Goal: Information Seeking & Learning: Stay updated

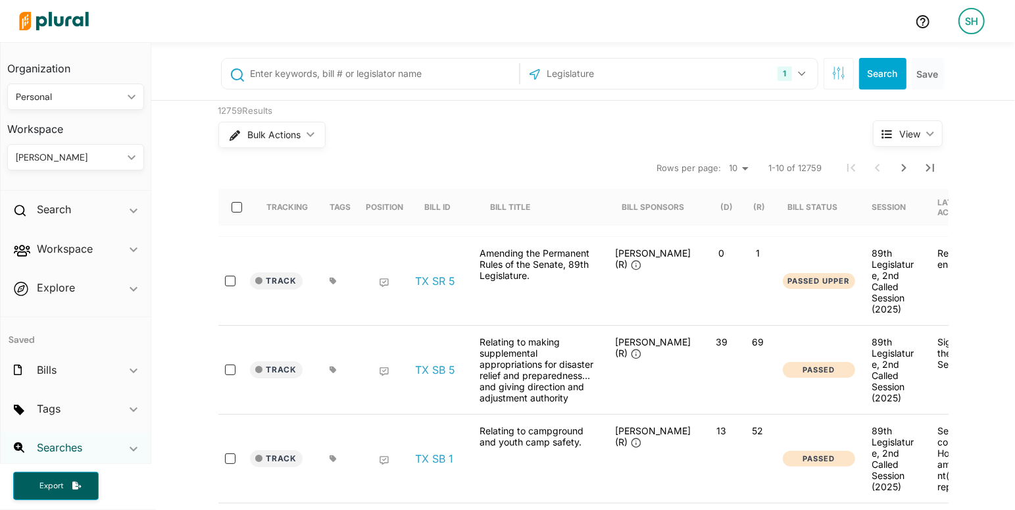
click at [60, 445] on h2 "Searches" at bounding box center [59, 447] width 45 height 14
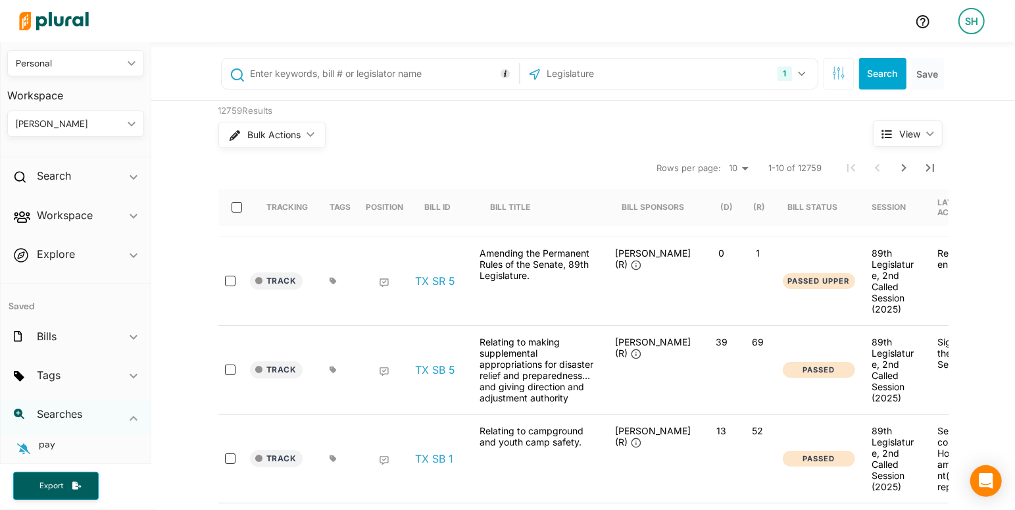
click at [16, 412] on icon at bounding box center [19, 413] width 11 height 11
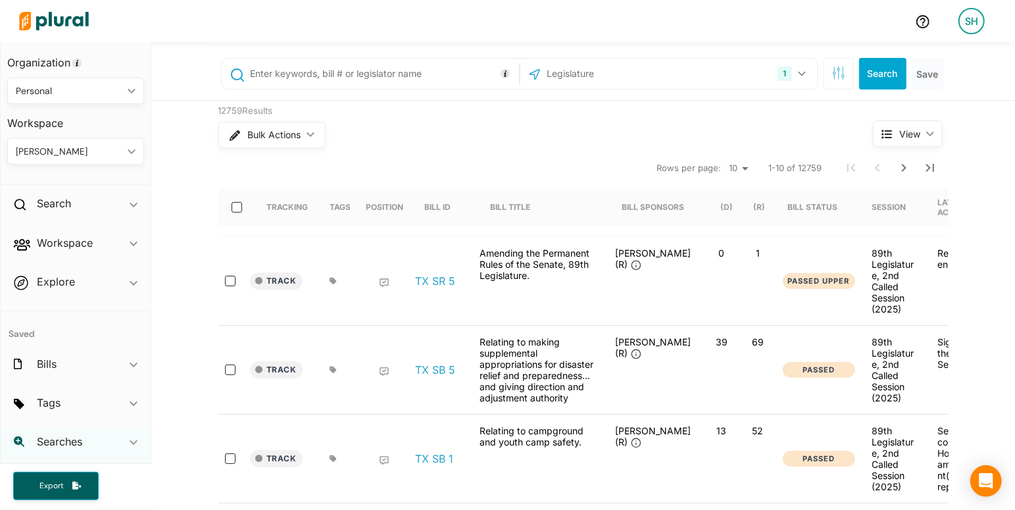
scroll to position [5, 0]
click at [16, 440] on icon at bounding box center [19, 442] width 11 height 11
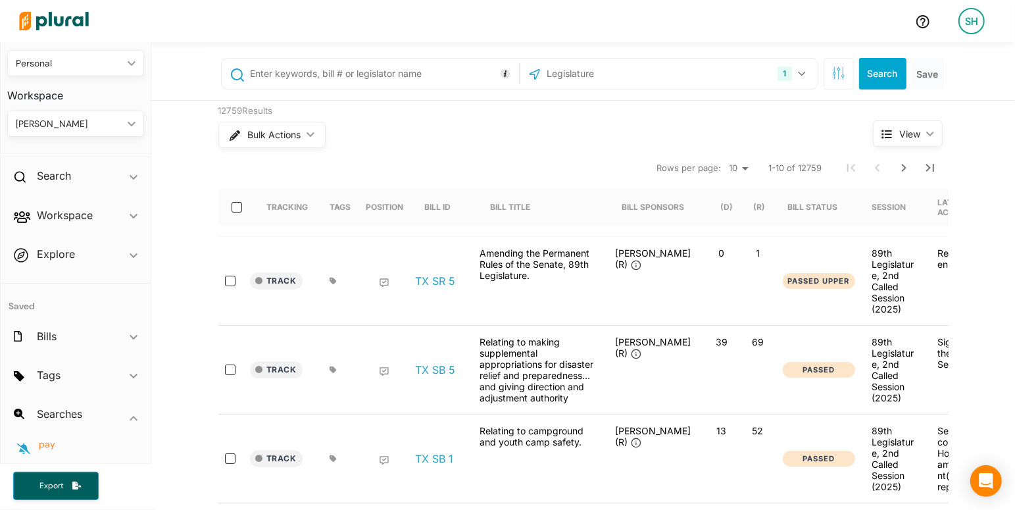
click at [41, 446] on span "pay" at bounding box center [47, 444] width 16 height 12
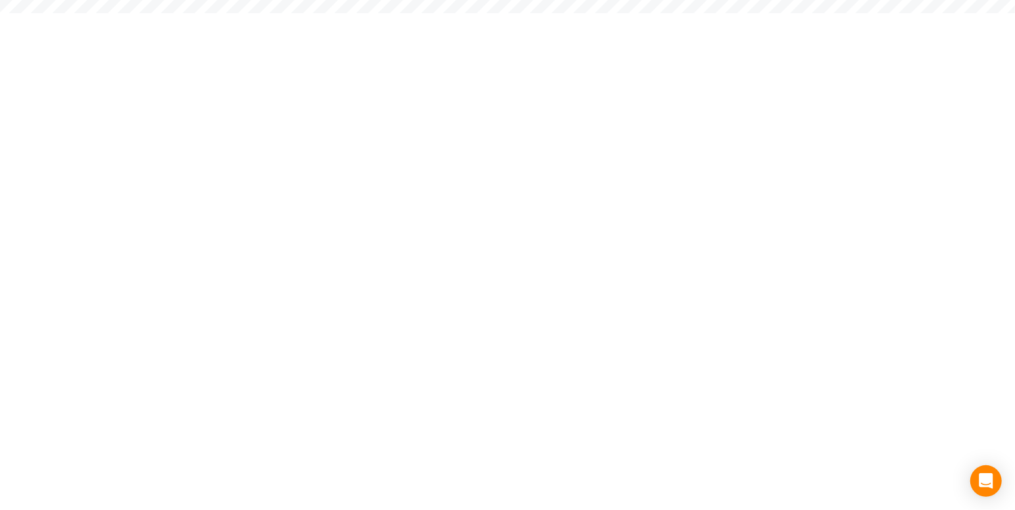
scroll to position [34, 0]
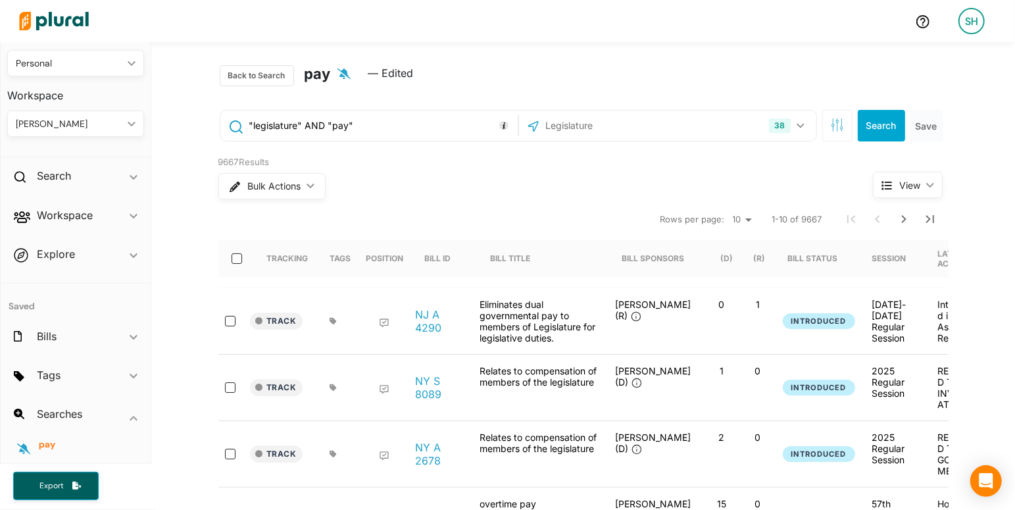
click at [339, 72] on icon "button" at bounding box center [343, 73] width 13 height 11
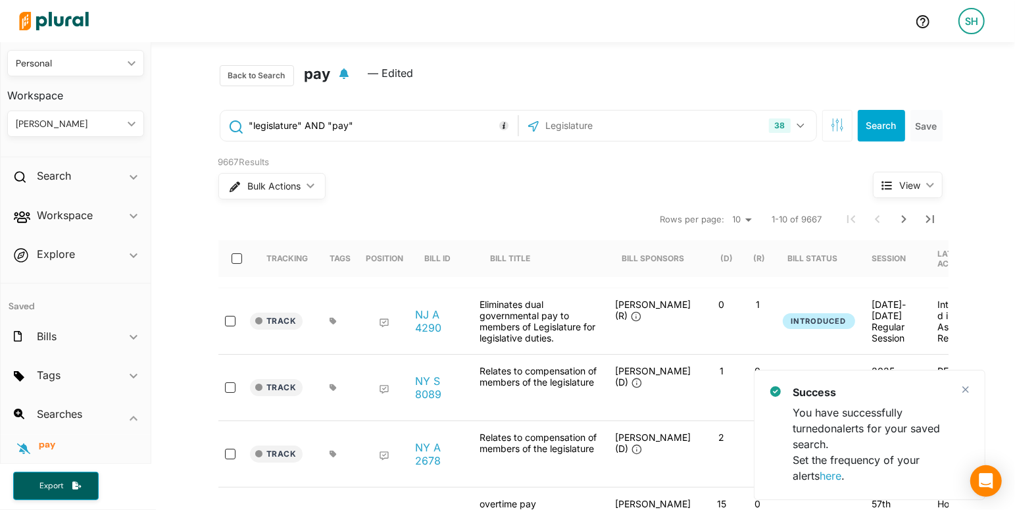
click at [390, 76] on span "— Edited" at bounding box center [390, 78] width 45 height 26
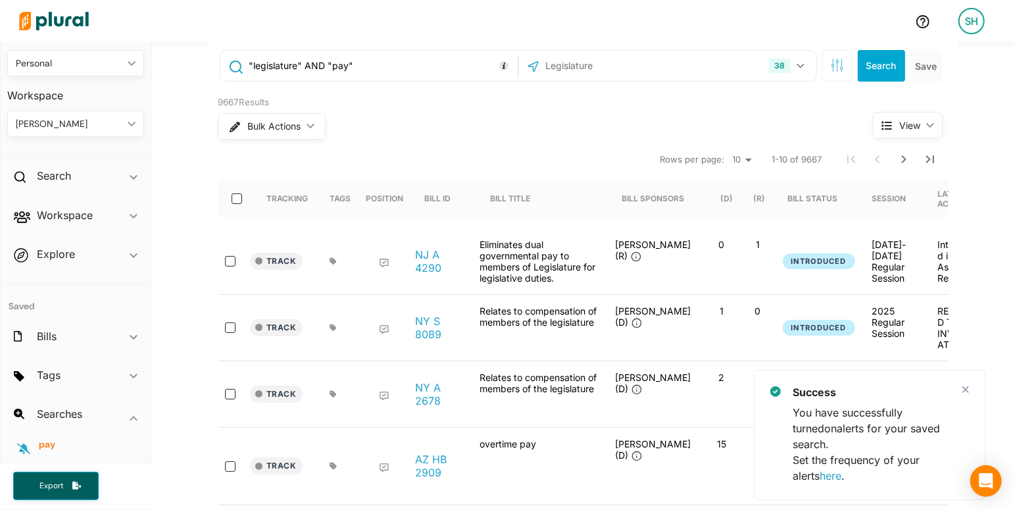
scroll to position [60, 0]
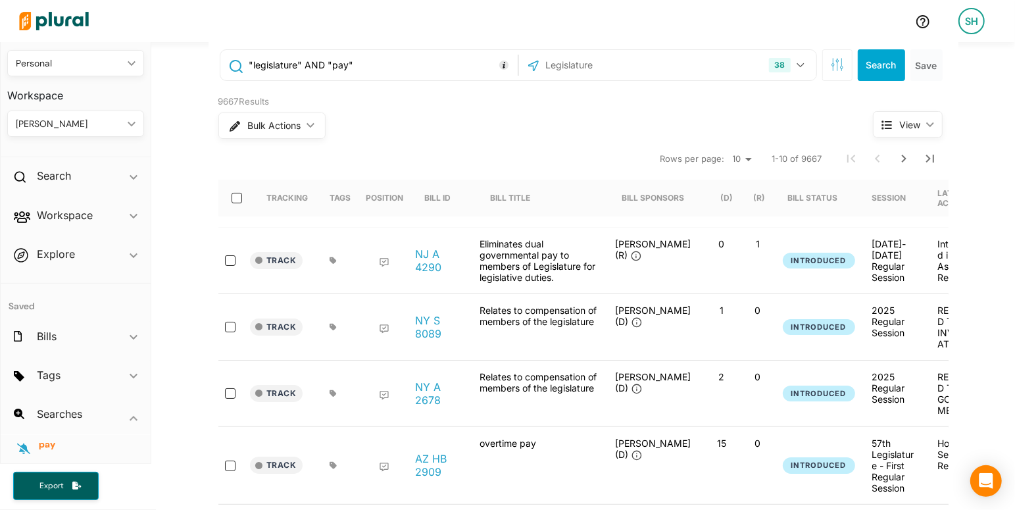
click at [819, 474] on link "here" at bounding box center [830, 475] width 22 height 13
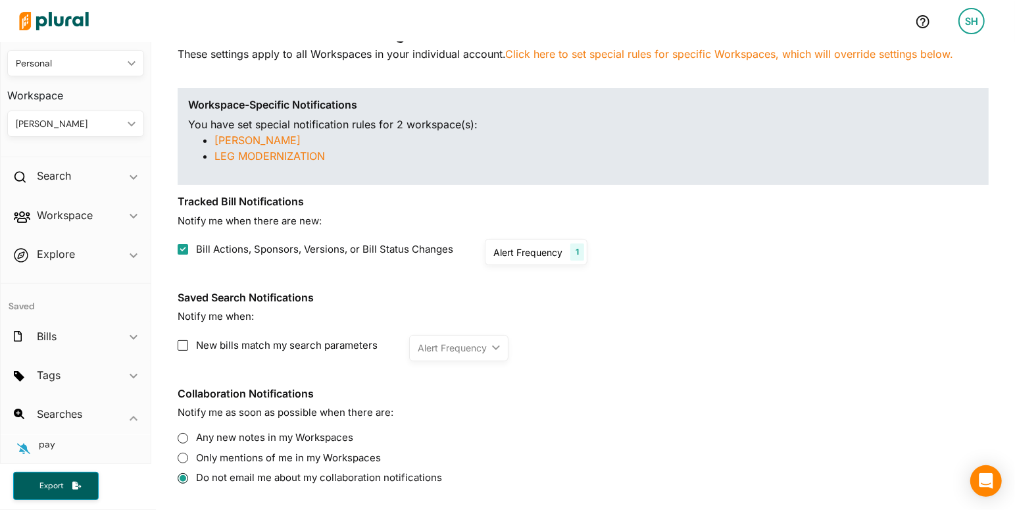
scroll to position [128, 0]
click at [188, 346] on label "New bills match my search parameters" at bounding box center [278, 344] width 200 height 15
click at [188, 346] on input "New bills match my search parameters" at bounding box center [183, 344] width 11 height 11
checkbox input "true"
click at [446, 353] on div "As soon as possible" at bounding box center [460, 347] width 85 height 14
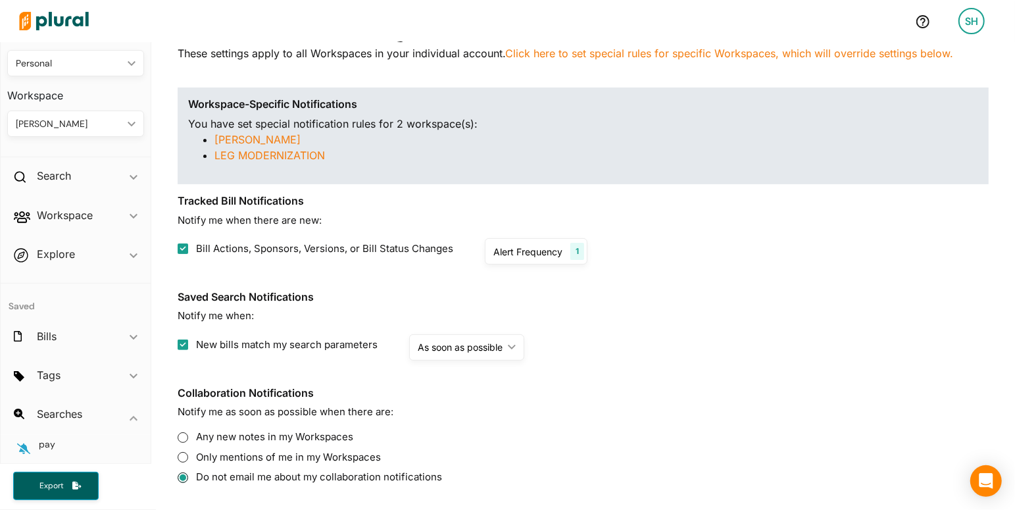
click at [563, 327] on section "Saved Search Notifications Notify me when: New bills match my search parameters…" at bounding box center [583, 326] width 811 height 70
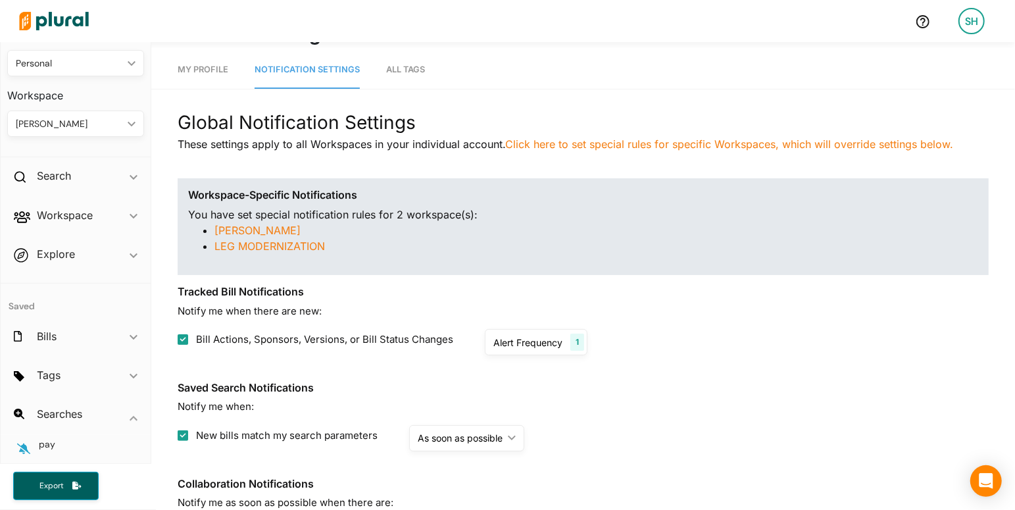
scroll to position [0, 0]
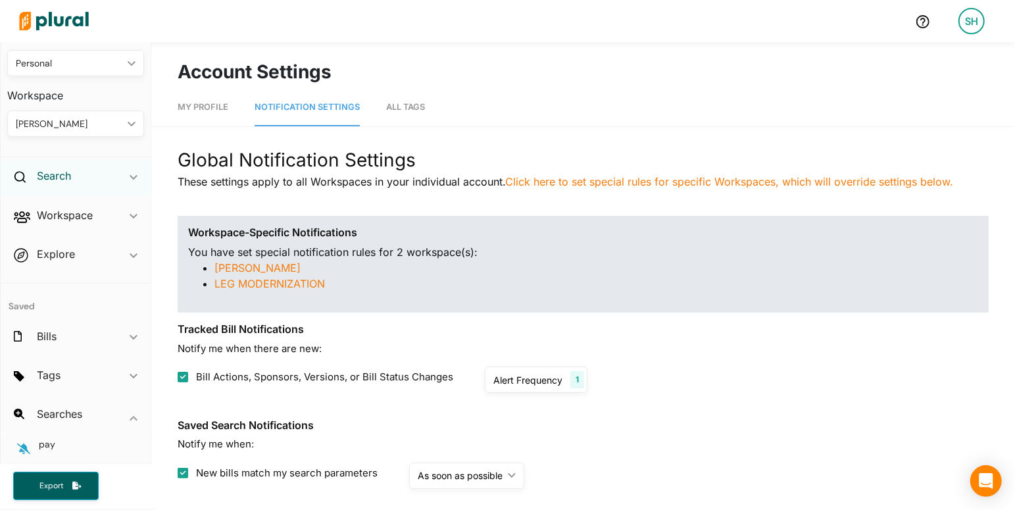
click at [47, 181] on h2 "Search" at bounding box center [54, 175] width 34 height 14
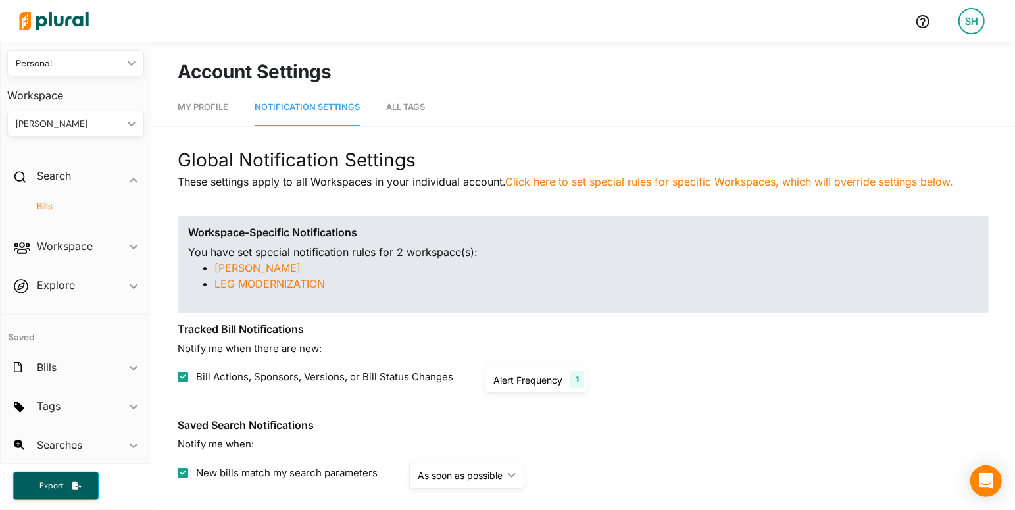
click at [53, 200] on h4 "Bills" at bounding box center [78, 206] width 117 height 12
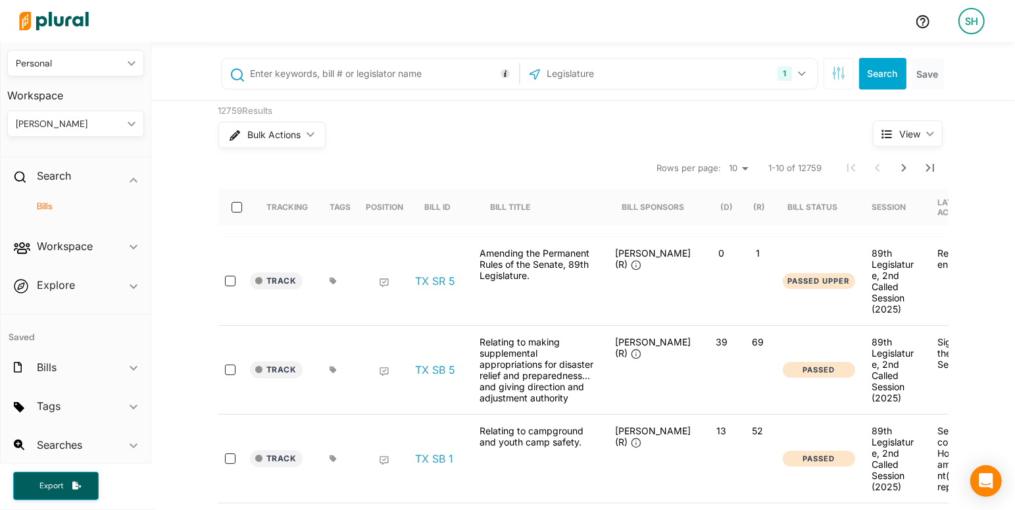
click at [326, 82] on input "text" at bounding box center [382, 73] width 266 height 25
click at [802, 70] on button "1" at bounding box center [792, 73] width 41 height 25
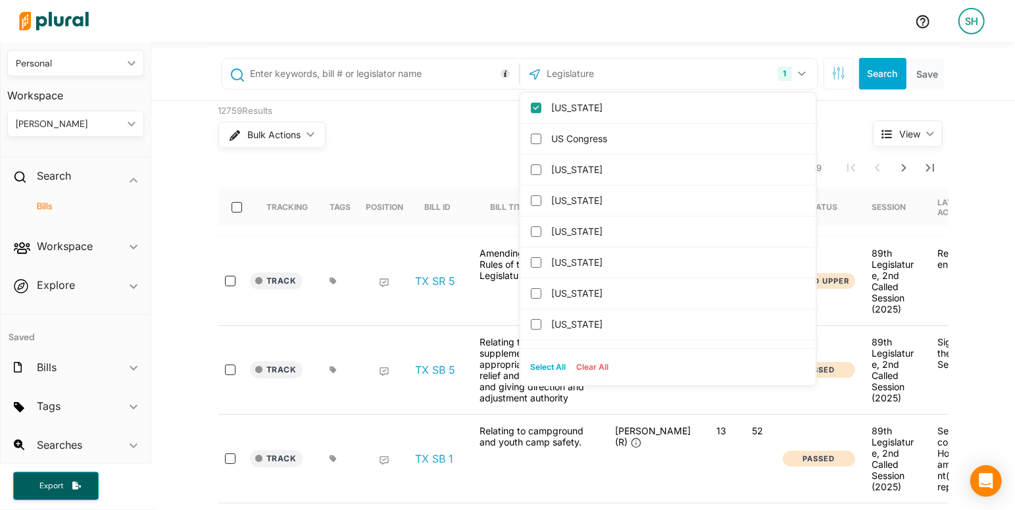
click at [549, 366] on button "Select All" at bounding box center [548, 367] width 46 height 20
checkbox input "true"
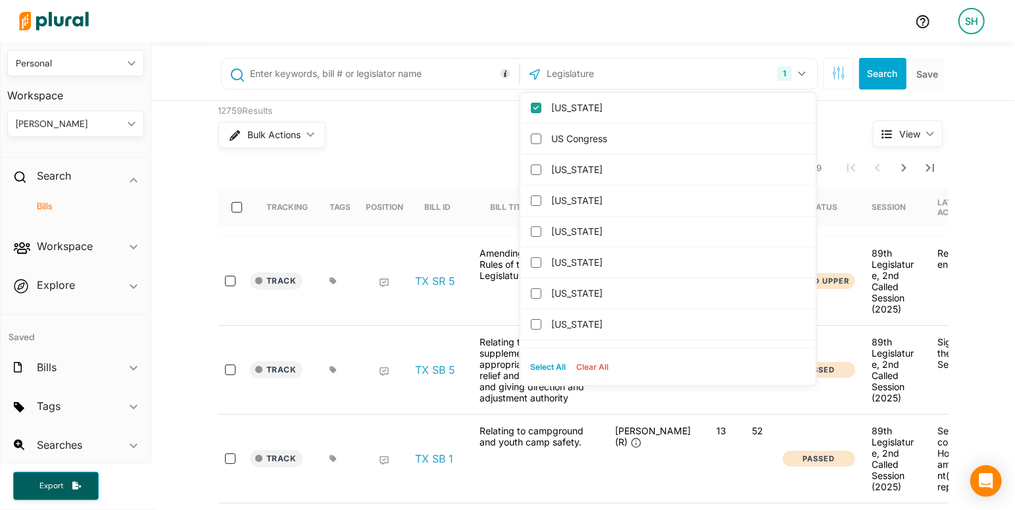
checkbox input "true"
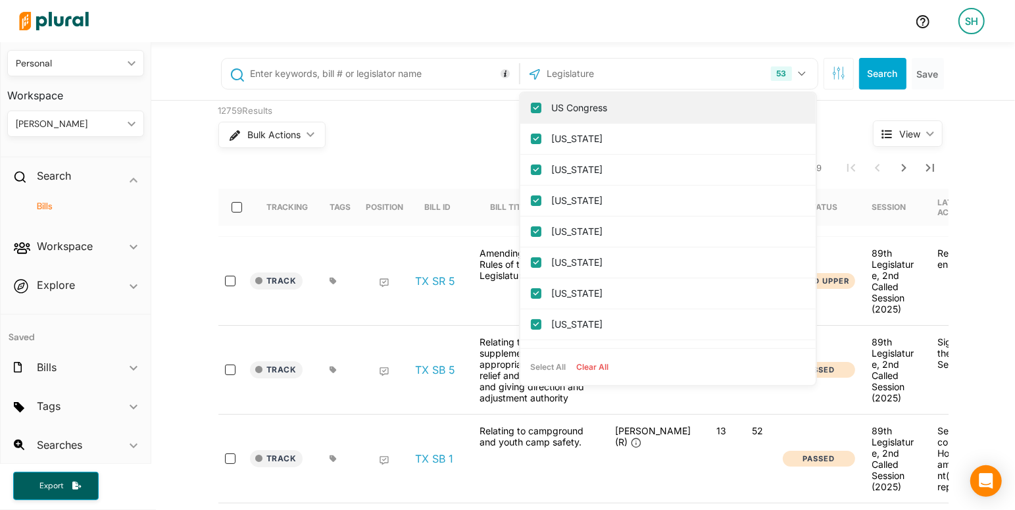
click at [560, 106] on label "US Congress" at bounding box center [677, 108] width 251 height 20
click at [541, 106] on input "US Congress" at bounding box center [536, 108] width 11 height 11
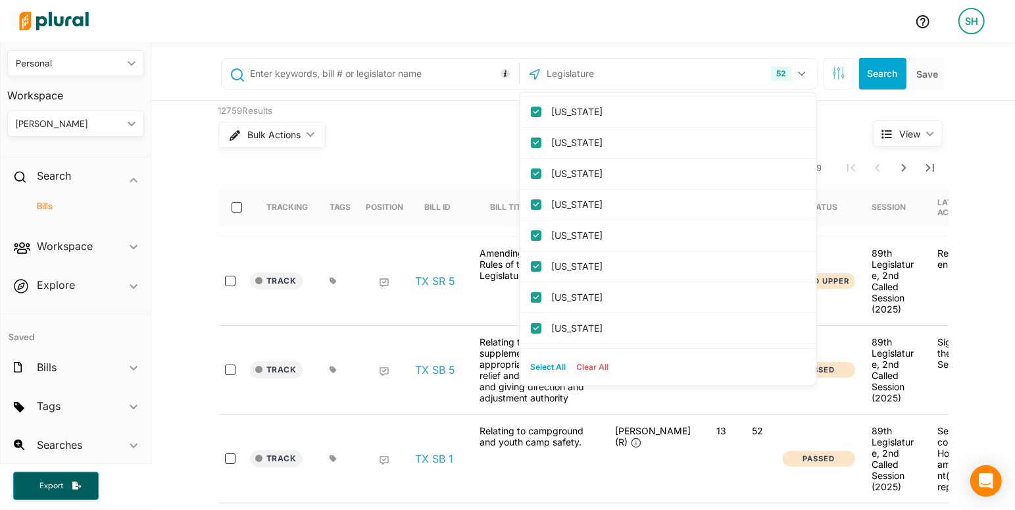
scroll to position [1073, 0]
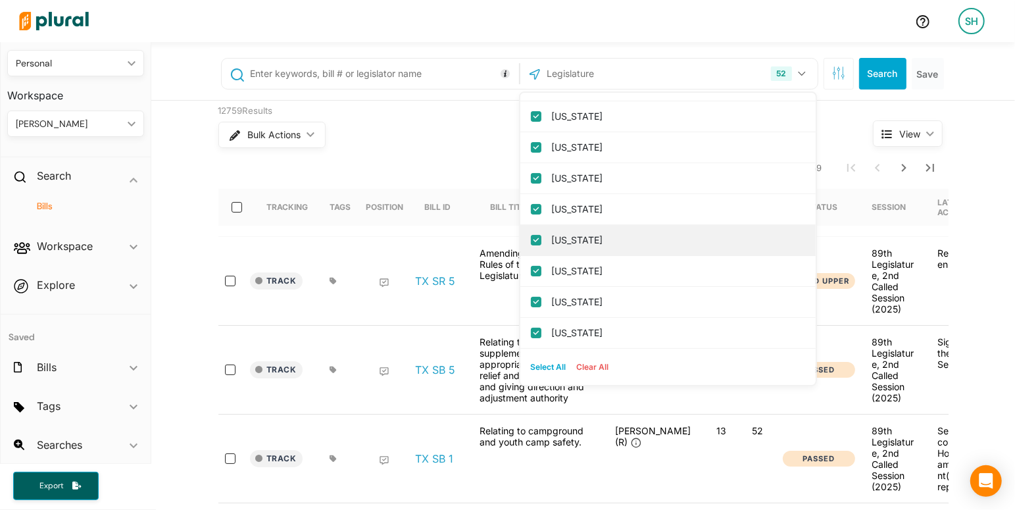
click at [550, 229] on div "[US_STATE]" at bounding box center [667, 240] width 295 height 31
click at [532, 235] on input "[US_STATE]" at bounding box center [536, 240] width 11 height 11
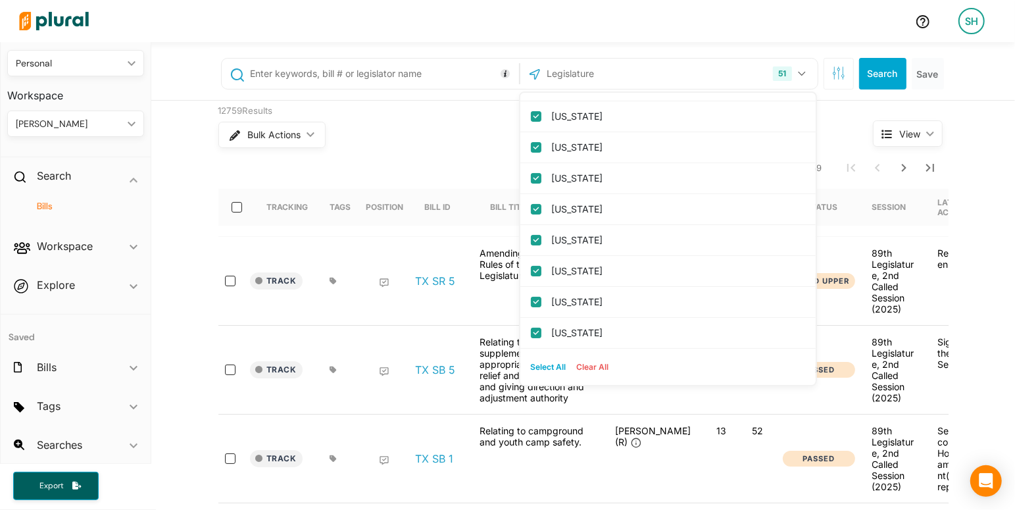
click at [402, 73] on input "text" at bounding box center [382, 73] width 266 height 25
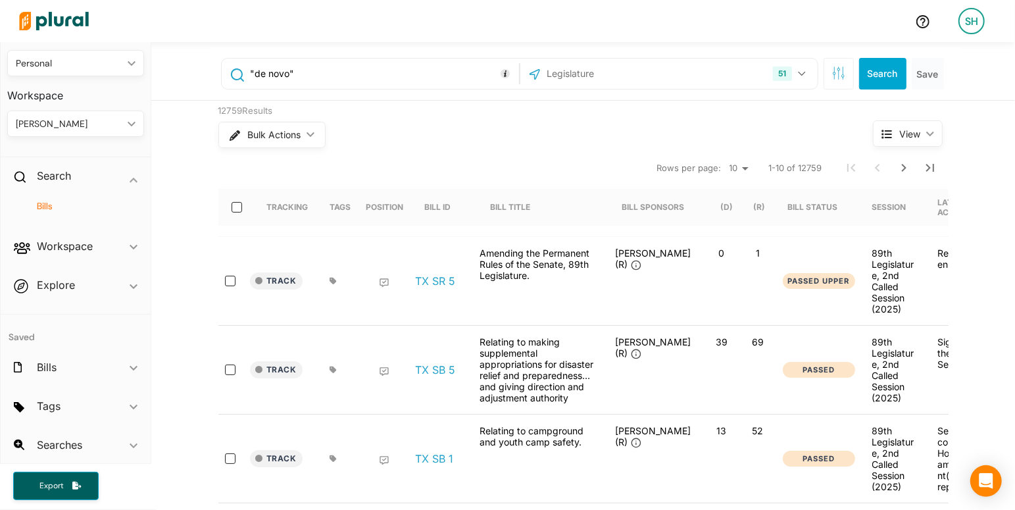
type input ""de novo""
click at [882, 72] on button "Search" at bounding box center [882, 74] width 47 height 32
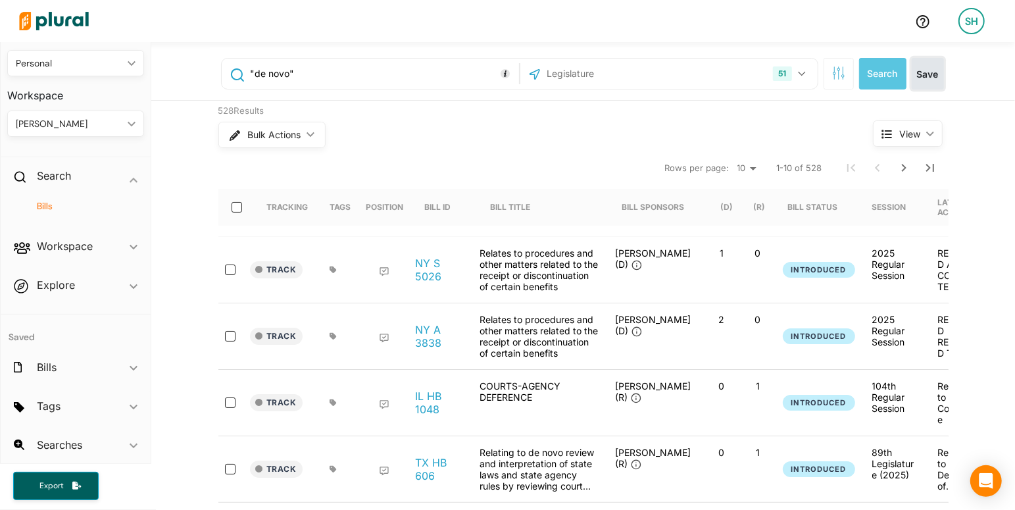
click at [923, 74] on button "Save" at bounding box center [927, 74] width 32 height 32
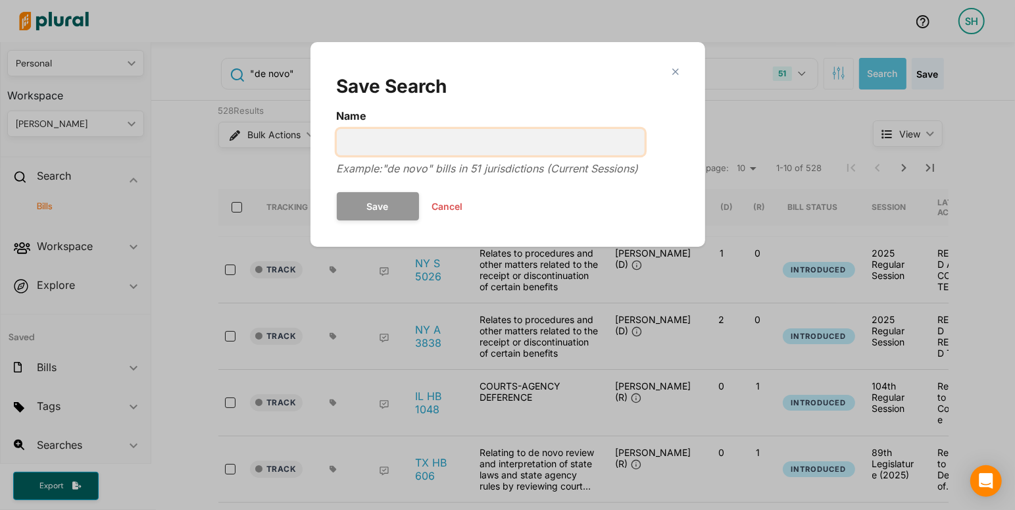
click at [396, 140] on input "Name" at bounding box center [491, 142] width 308 height 26
type input "State Courts test search"
click at [349, 209] on button "Save" at bounding box center [378, 206] width 82 height 28
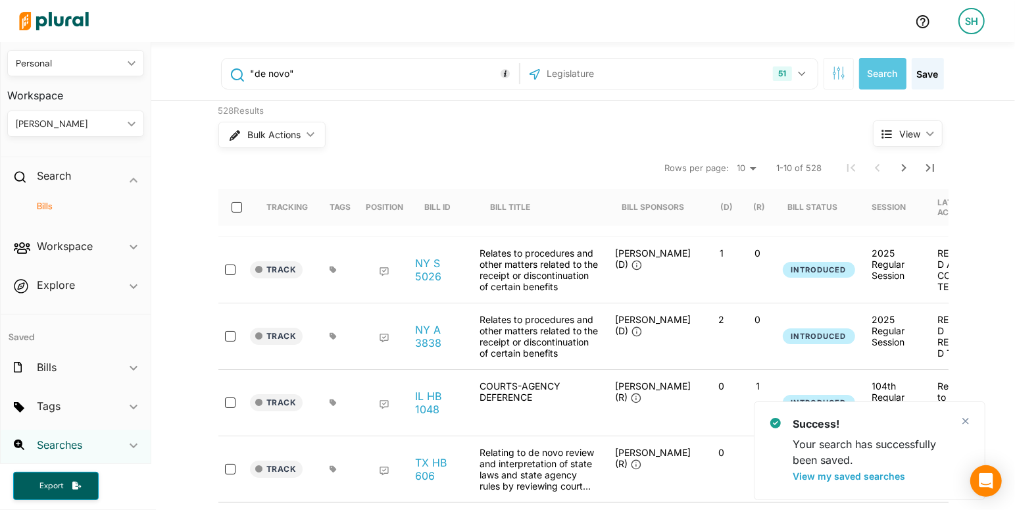
click at [59, 445] on h2 "Searches" at bounding box center [59, 444] width 45 height 14
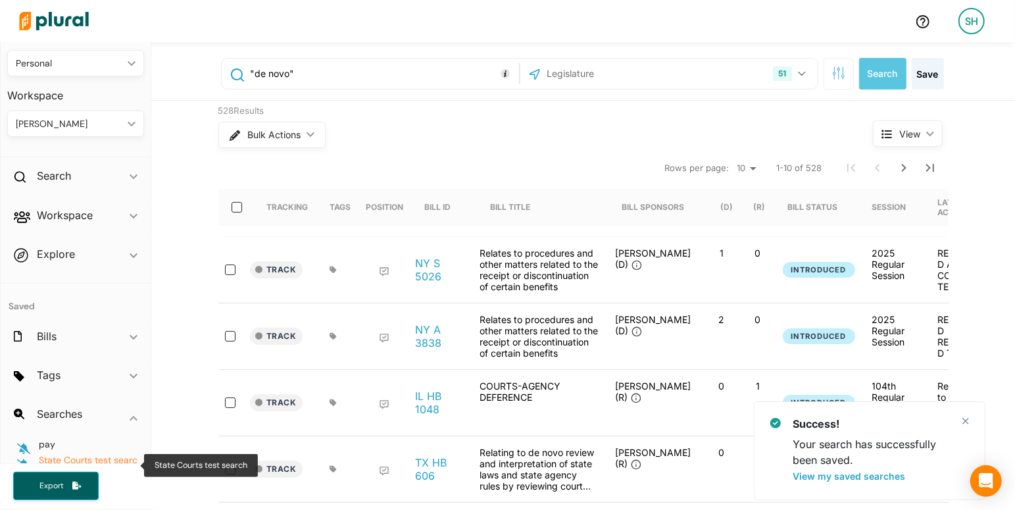
click at [53, 456] on span "State Courts test search" at bounding box center [88, 466] width 99 height 24
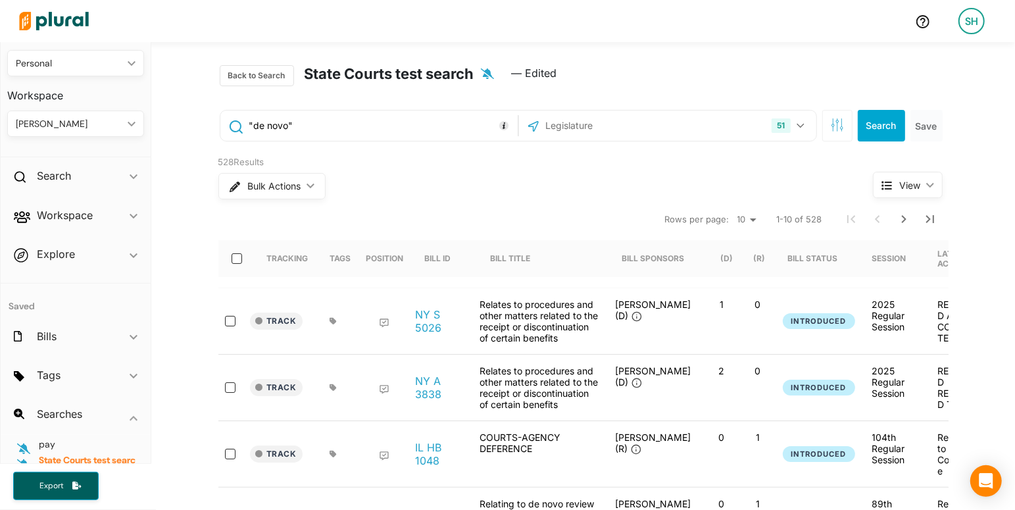
click at [485, 70] on icon "button" at bounding box center [487, 73] width 13 height 11
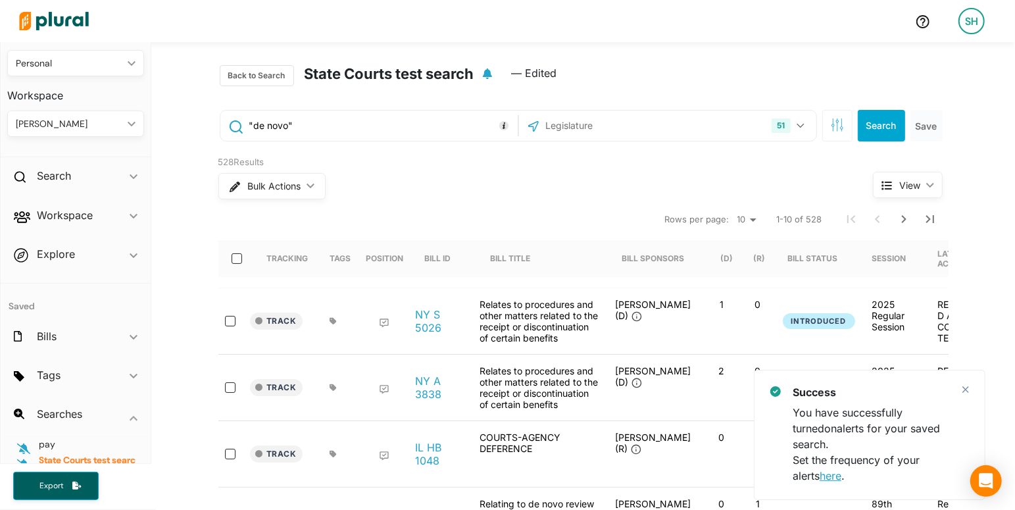
click at [819, 473] on link "here" at bounding box center [830, 475] width 22 height 13
